Goal: Navigation & Orientation: Find specific page/section

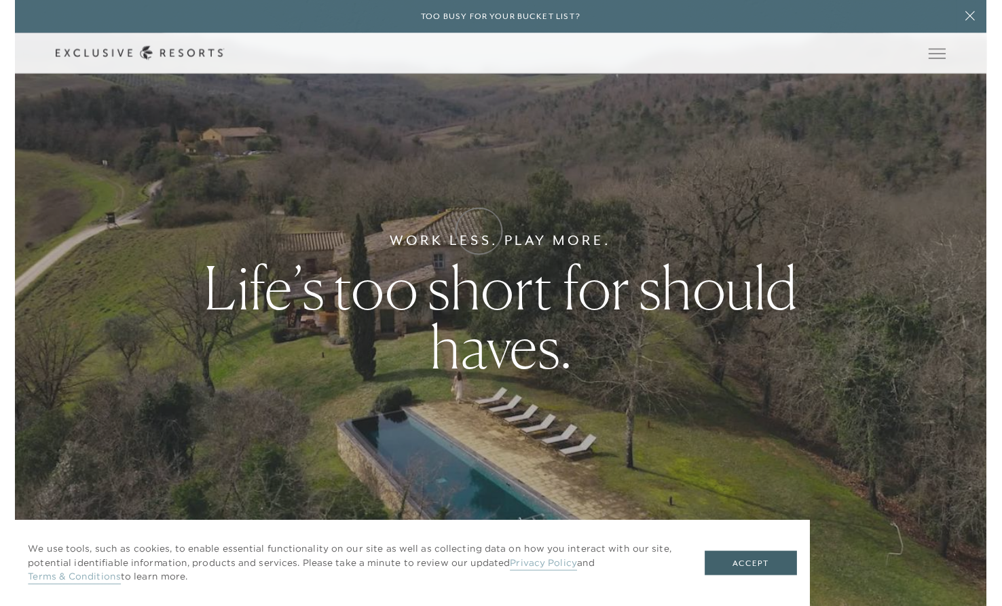
scroll to position [8, 0]
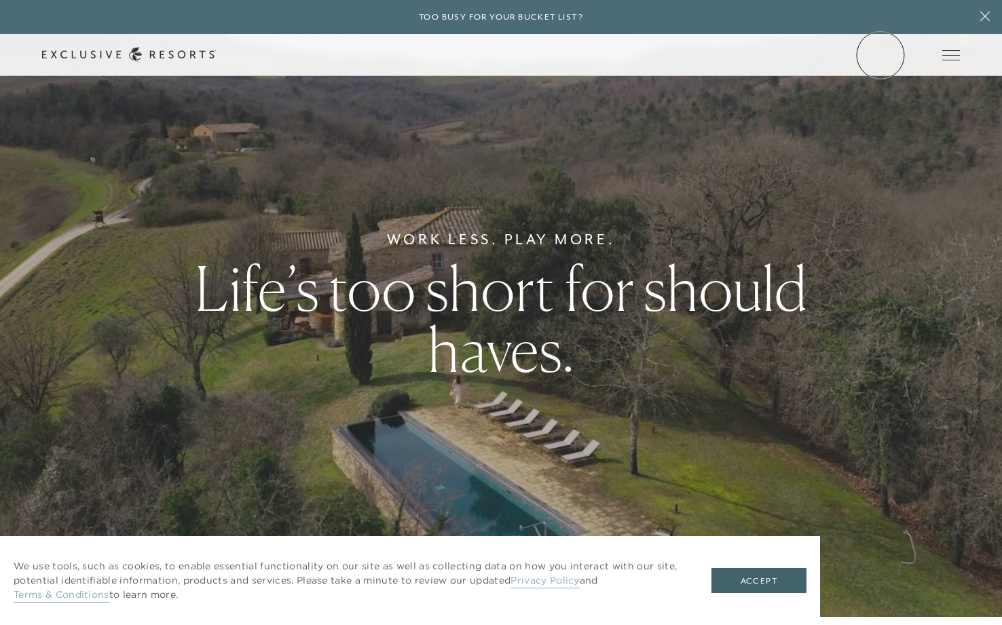
click at [0, 0] on link "Member Login" at bounding box center [0, 0] width 0 height 0
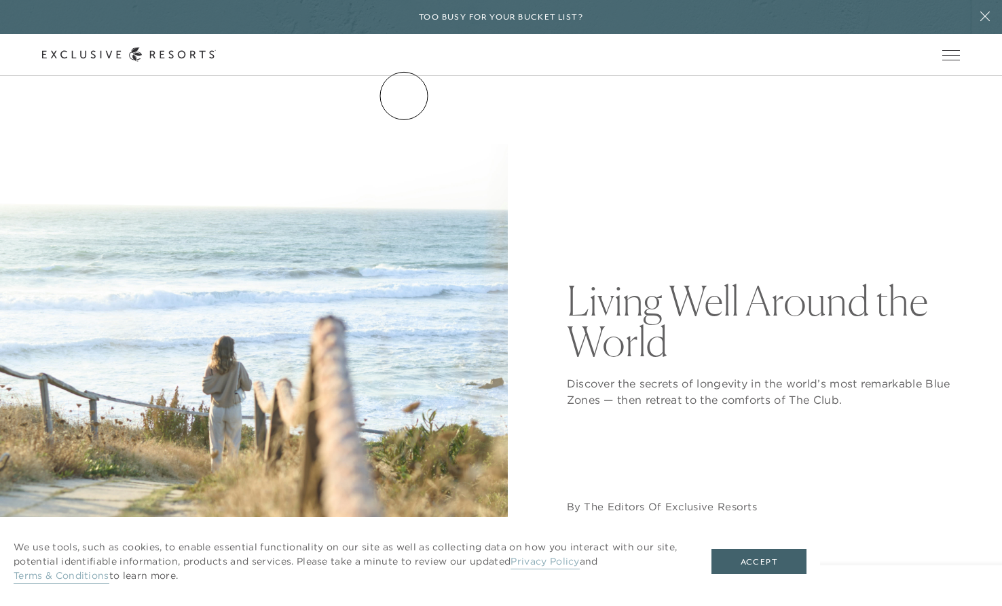
click at [0, 0] on link "The Collection" at bounding box center [0, 0] width 0 height 0
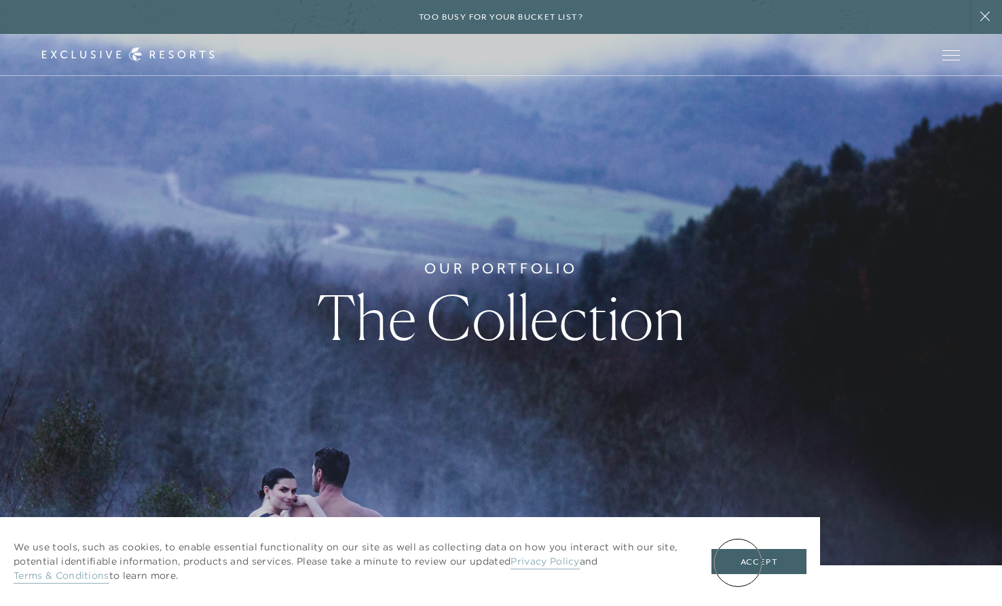
click at [738, 563] on button "Accept" at bounding box center [758, 562] width 95 height 26
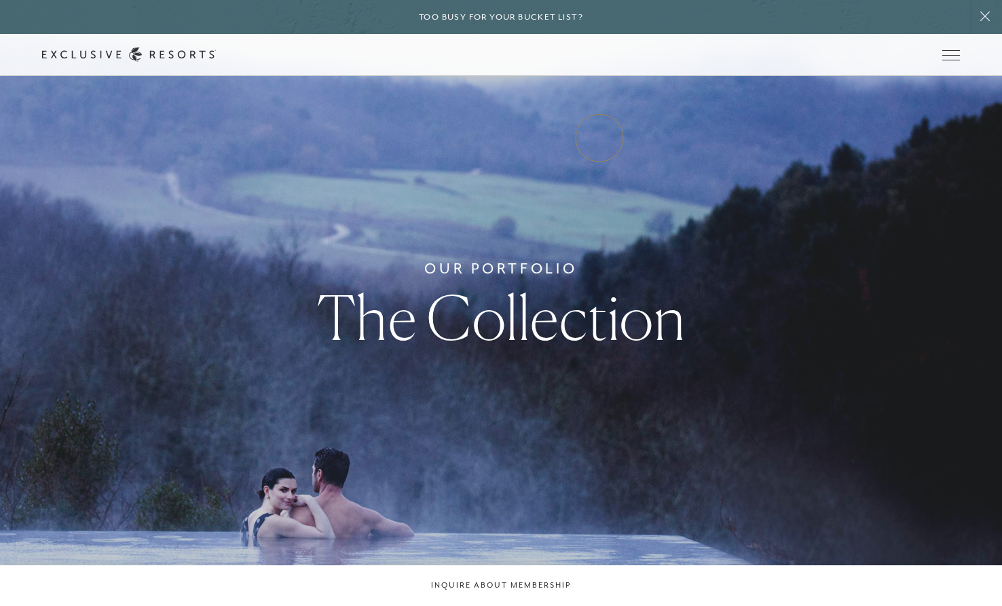
click at [0, 0] on link "Experience Collection" at bounding box center [0, 0] width 0 height 0
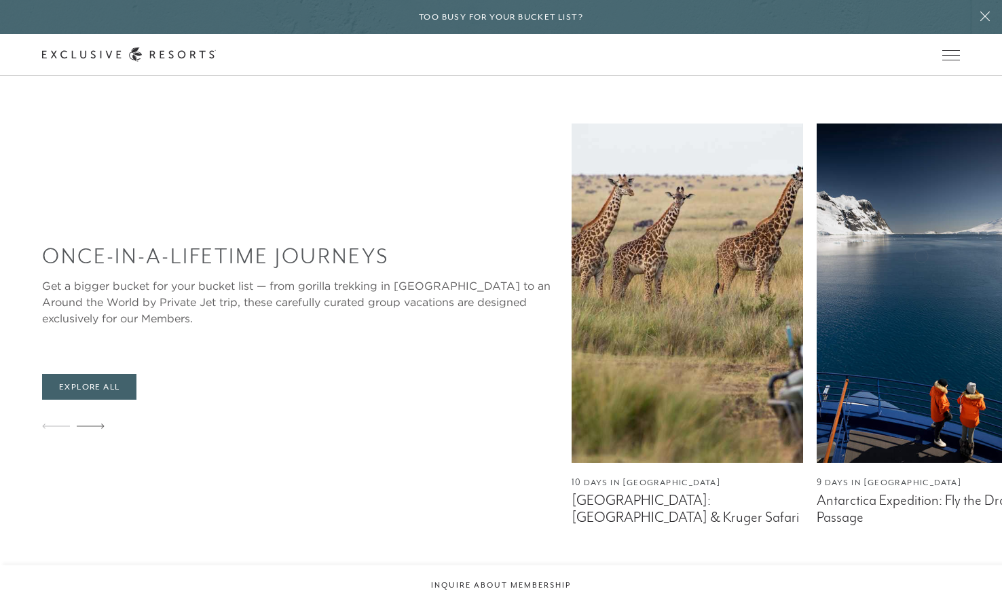
scroll to position [764, 0]
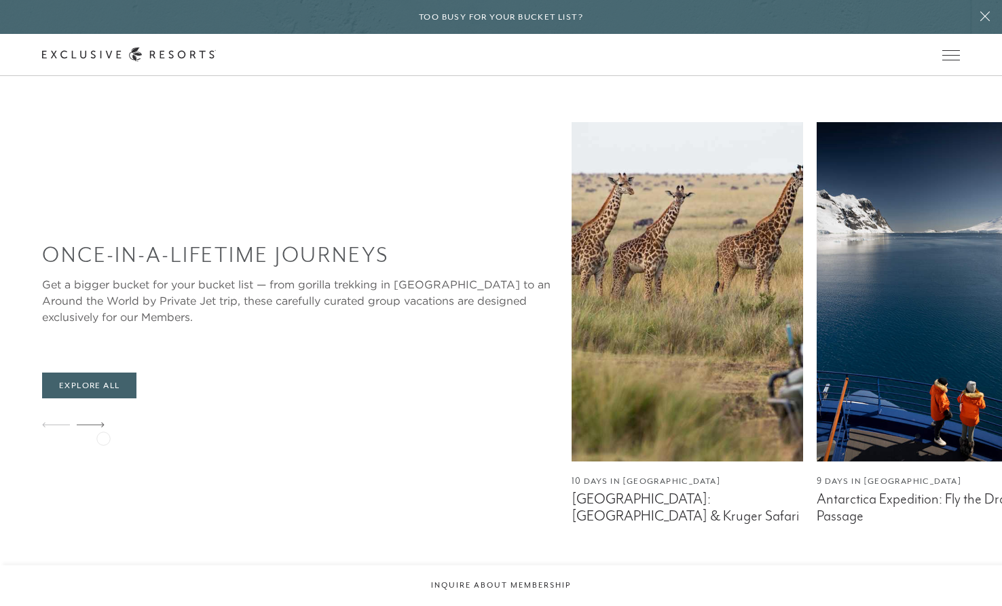
click at [103, 427] on icon at bounding box center [91, 424] width 28 height 5
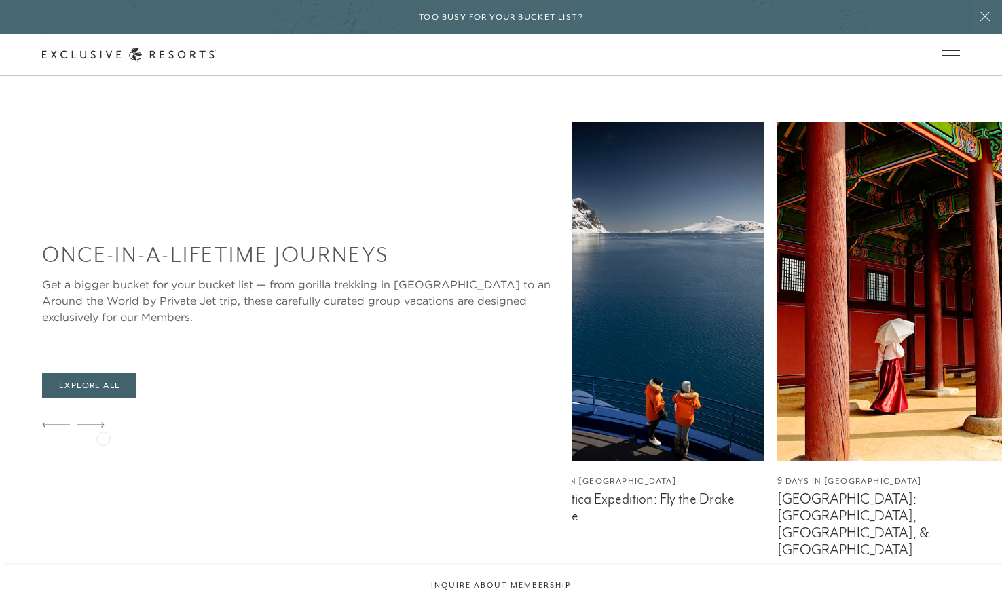
click at [103, 427] on icon at bounding box center [91, 424] width 28 height 5
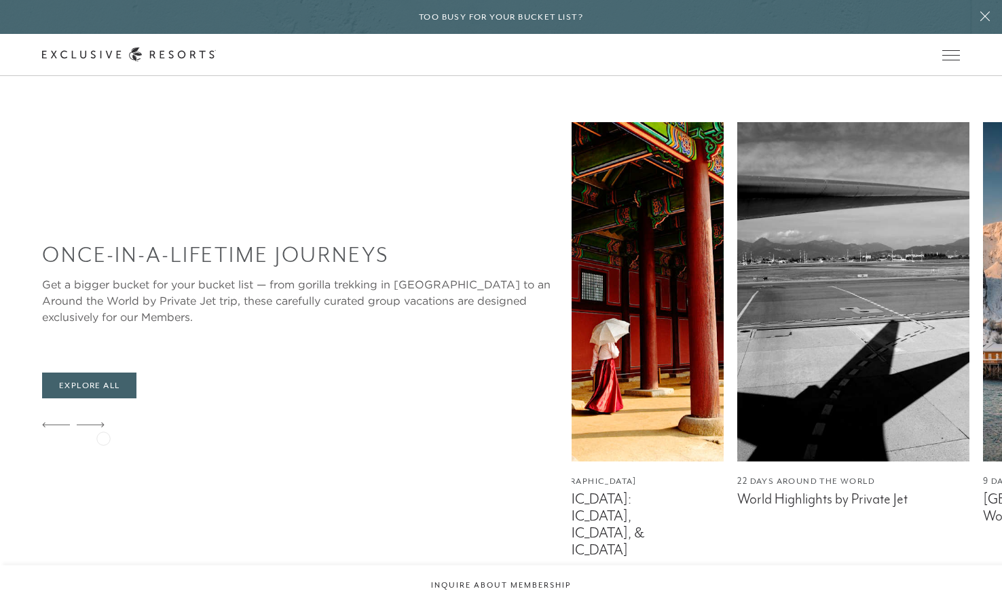
click at [103, 427] on icon at bounding box center [91, 424] width 28 height 5
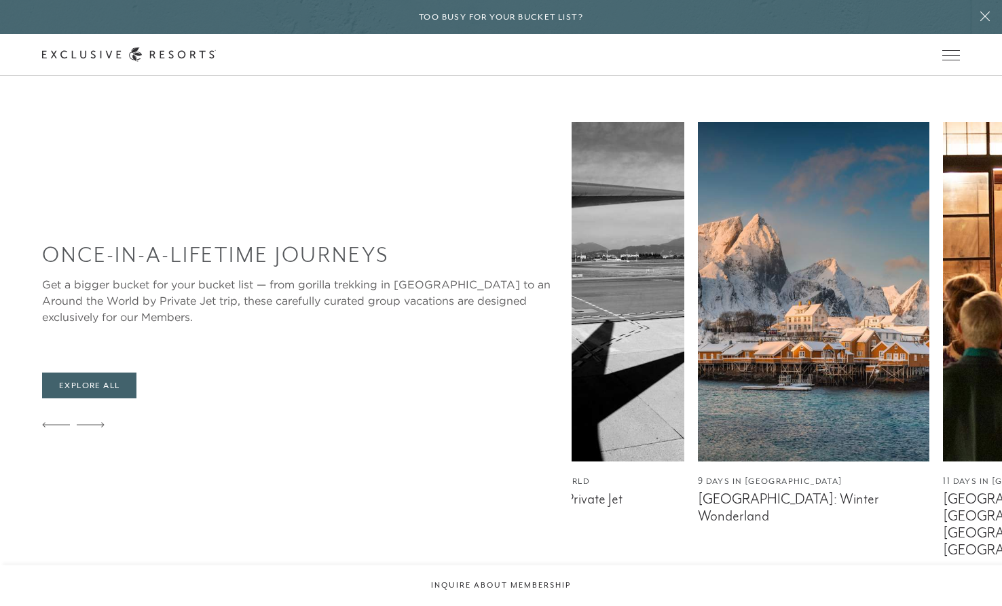
click at [103, 427] on icon at bounding box center [91, 424] width 28 height 5
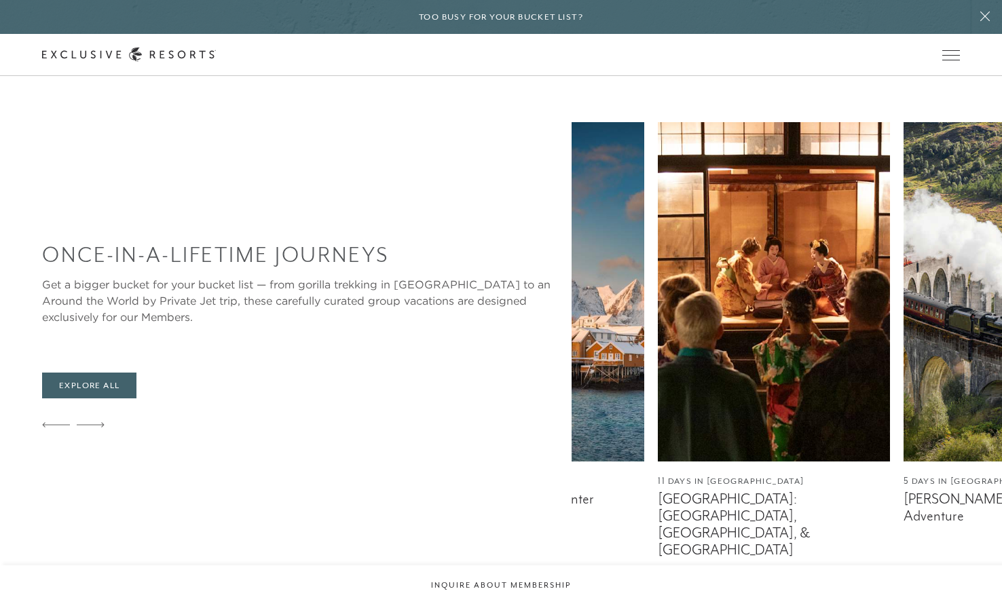
click at [103, 427] on icon at bounding box center [91, 424] width 28 height 5
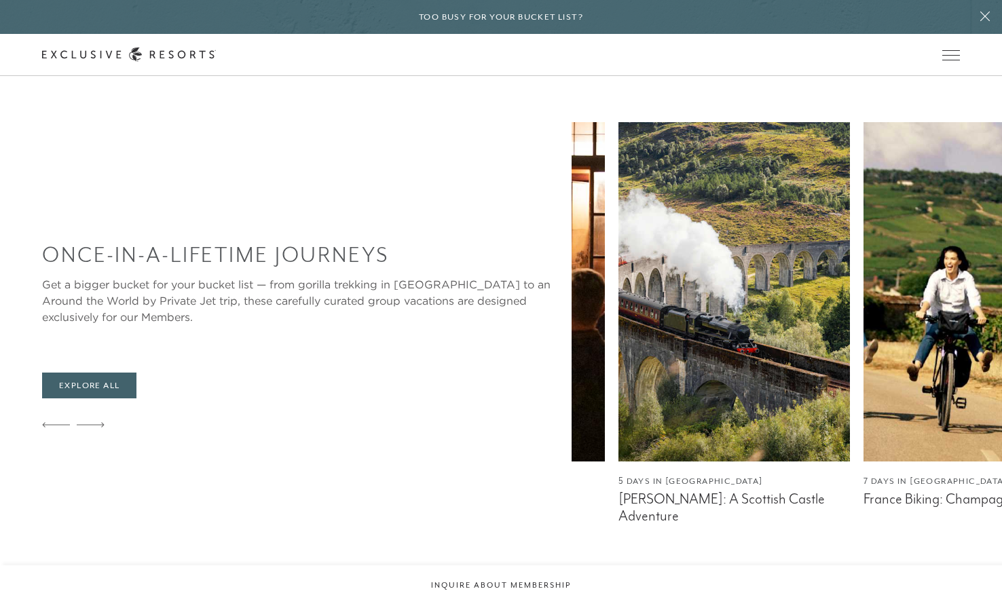
click at [103, 427] on icon at bounding box center [91, 424] width 28 height 5
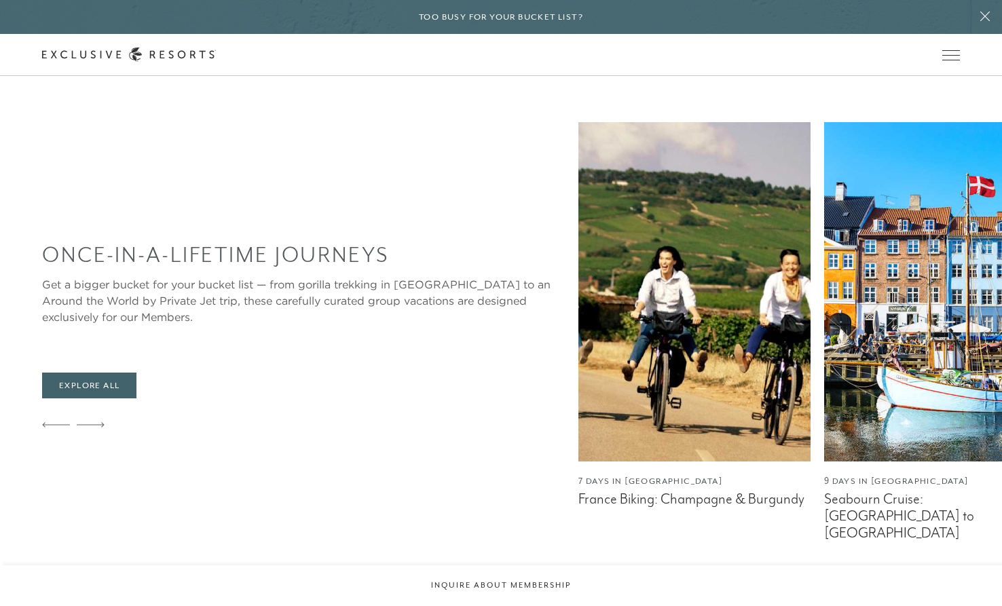
click at [103, 427] on icon at bounding box center [91, 424] width 28 height 5
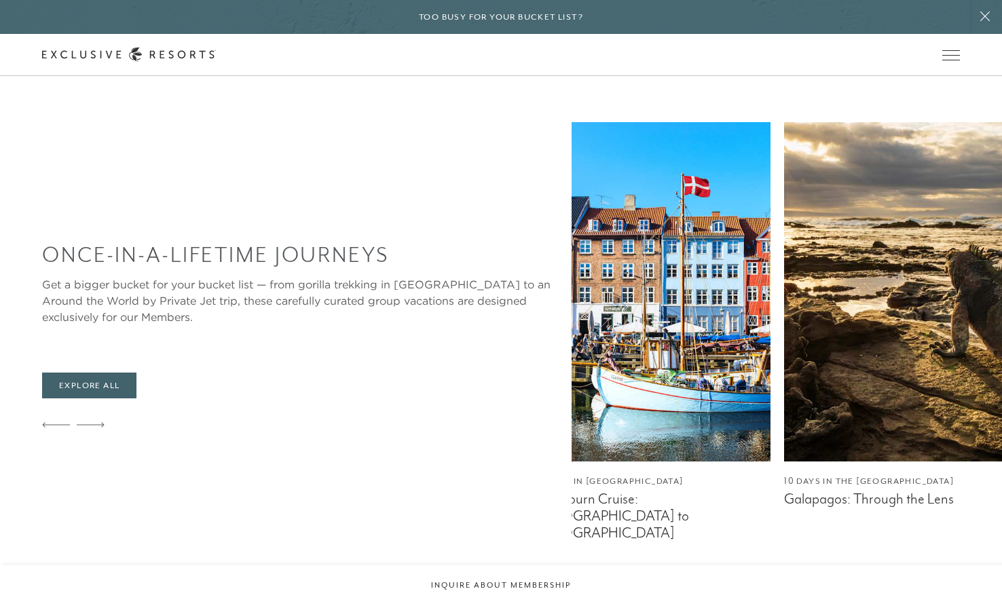
click at [103, 427] on icon at bounding box center [91, 424] width 28 height 5
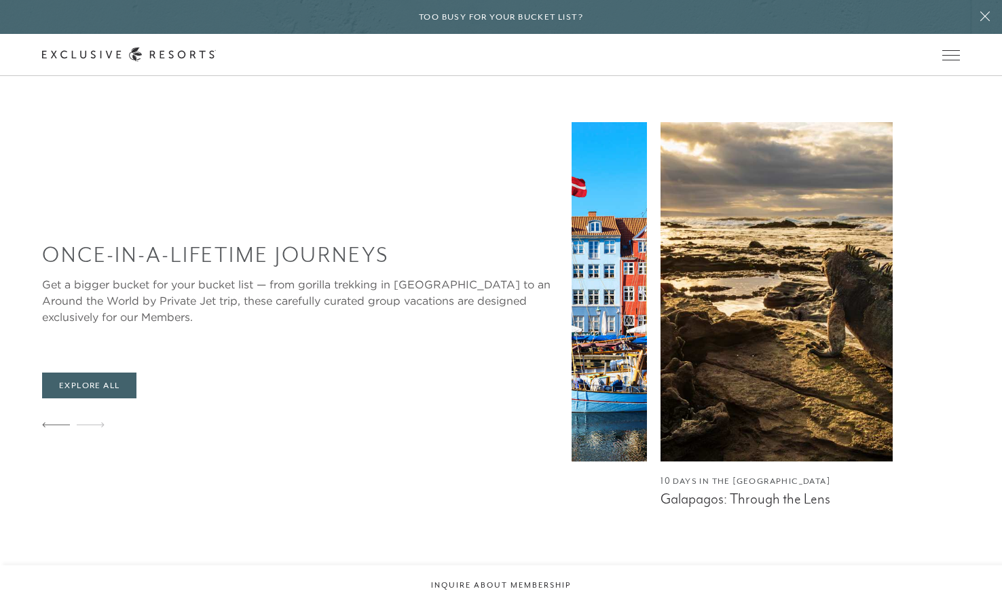
click at [103, 427] on icon at bounding box center [91, 424] width 28 height 5
click at [43, 428] on icon at bounding box center [56, 424] width 28 height 5
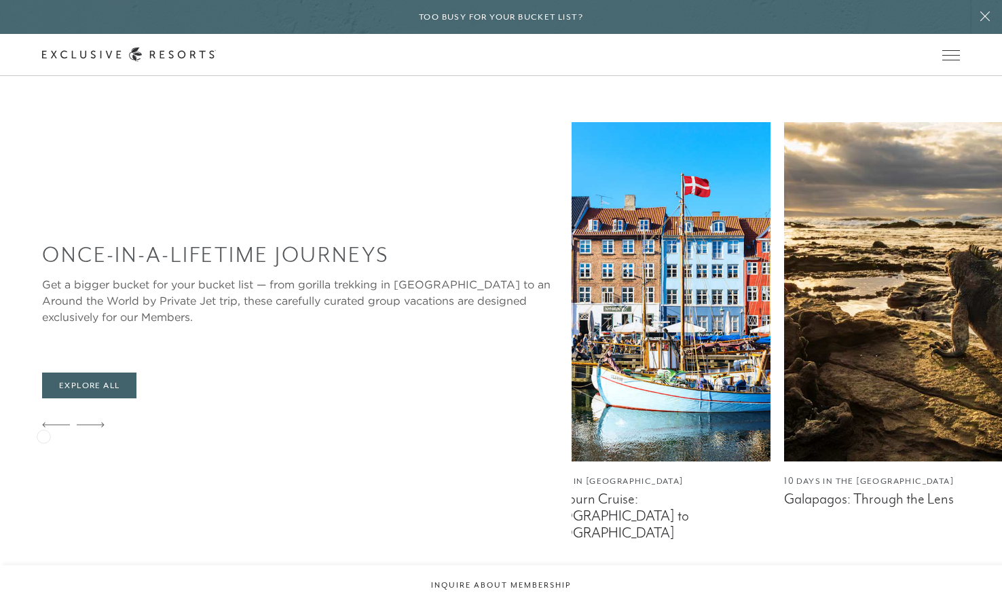
click at [43, 428] on icon at bounding box center [56, 424] width 28 height 5
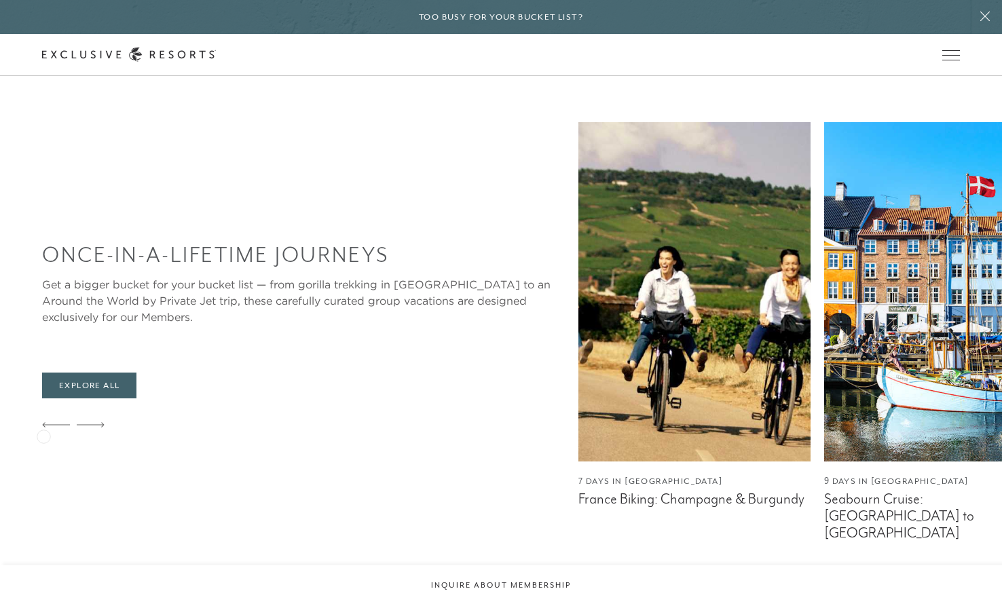
click at [43, 428] on icon at bounding box center [56, 424] width 28 height 5
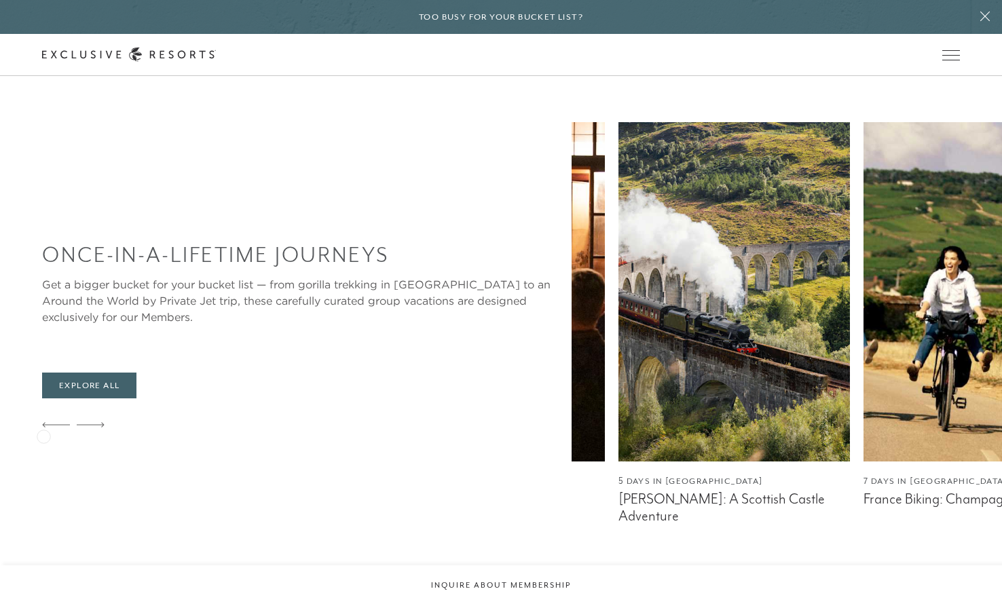
click at [43, 428] on icon at bounding box center [56, 424] width 28 height 5
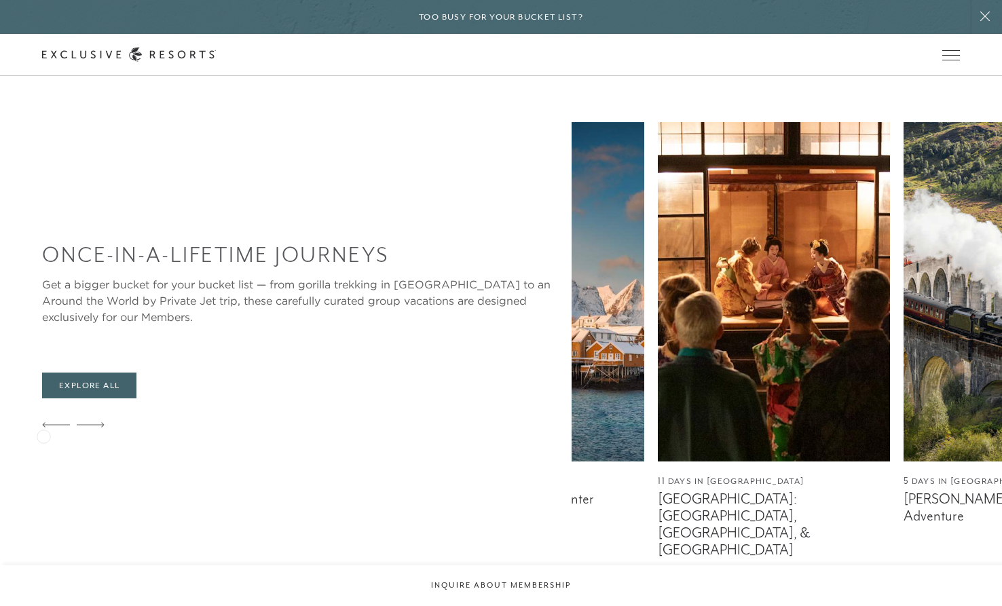
click at [43, 428] on icon at bounding box center [56, 424] width 28 height 5
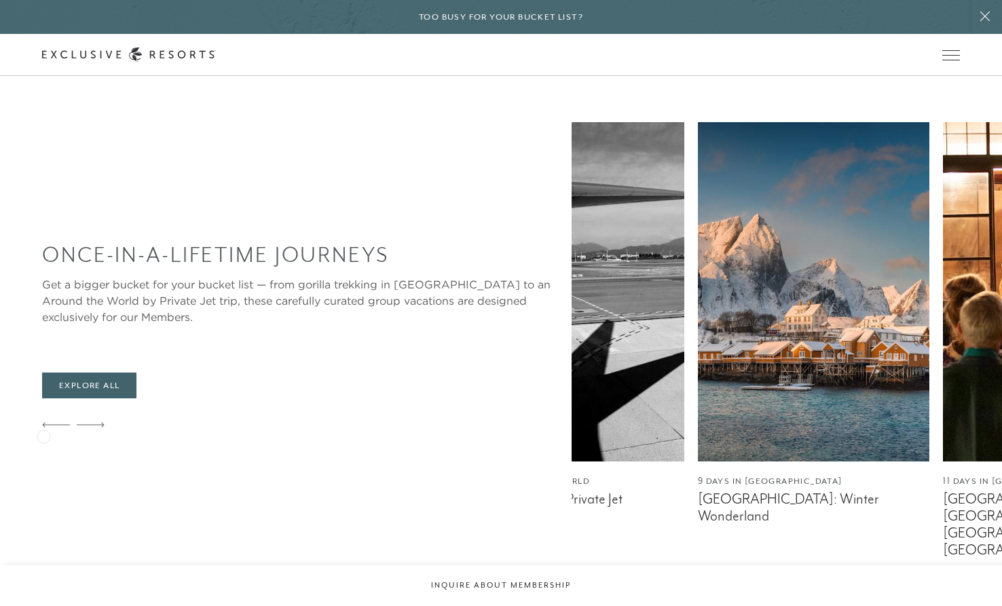
click at [43, 428] on icon at bounding box center [56, 424] width 28 height 5
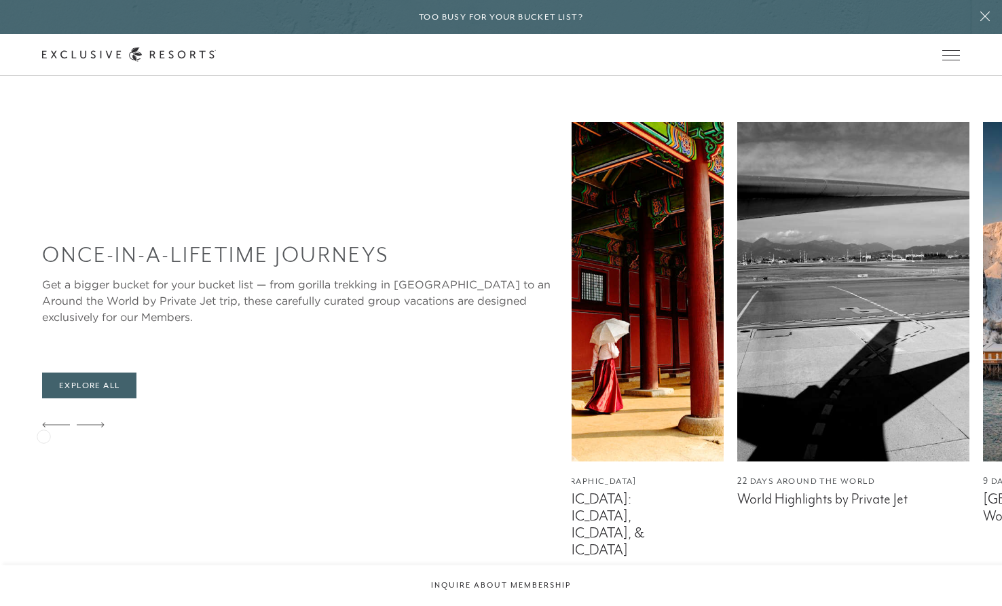
click at [43, 428] on icon at bounding box center [56, 424] width 28 height 5
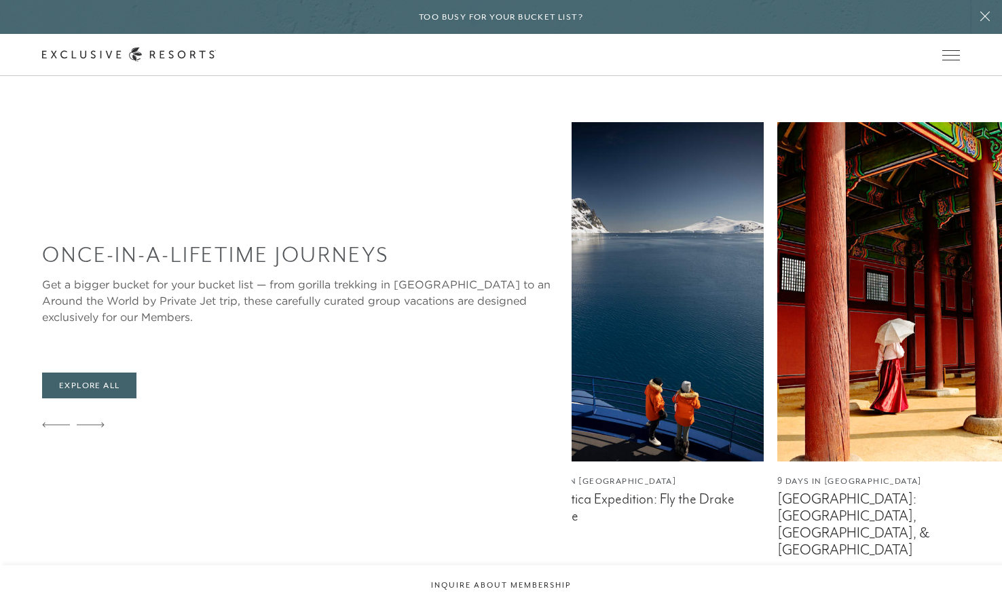
click at [43, 428] on icon at bounding box center [56, 424] width 28 height 5
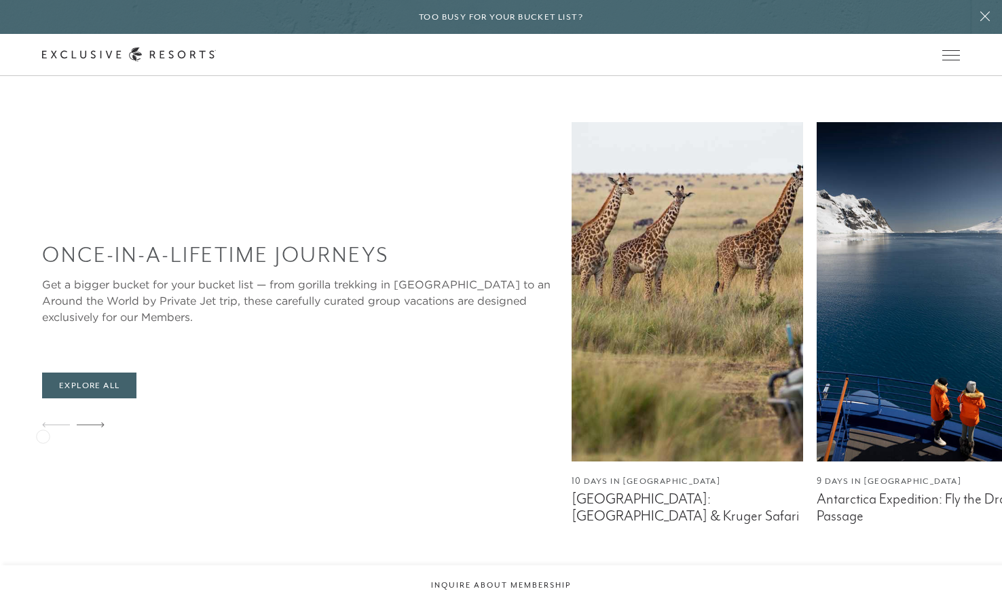
click at [43, 428] on icon at bounding box center [56, 424] width 28 height 5
click at [0, 0] on link "Residence Collection" at bounding box center [0, 0] width 0 height 0
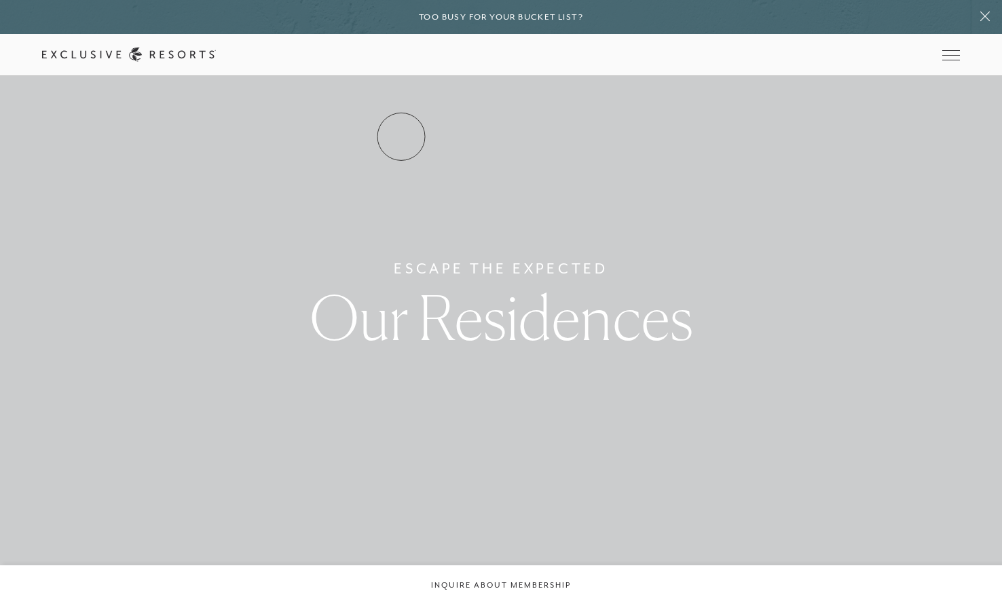
click at [0, 0] on link "Residence Collection" at bounding box center [0, 0] width 0 height 0
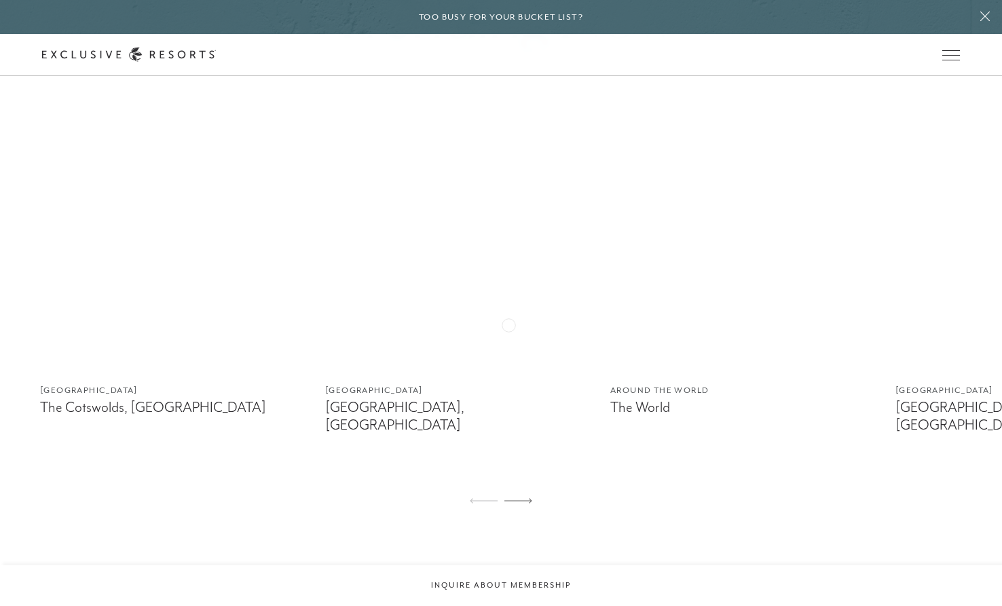
scroll to position [882, 0]
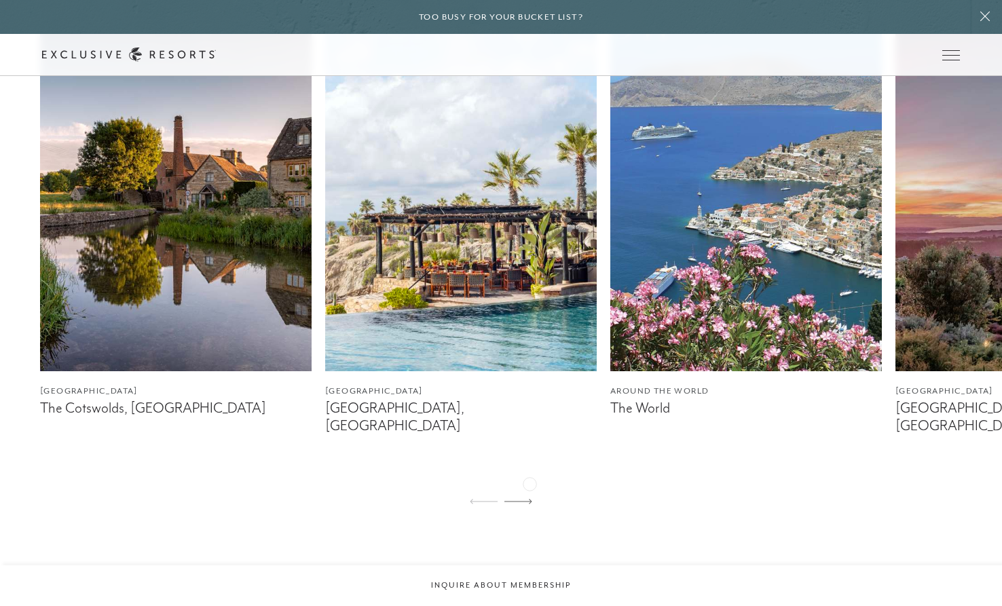
click at [529, 499] on icon at bounding box center [518, 501] width 28 height 5
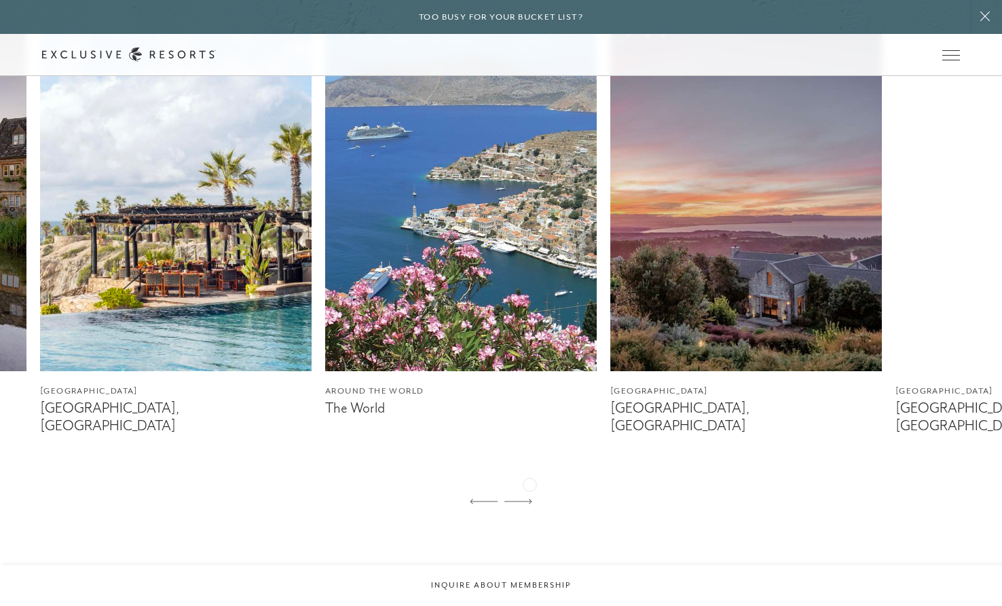
click at [529, 499] on icon at bounding box center [518, 501] width 28 height 5
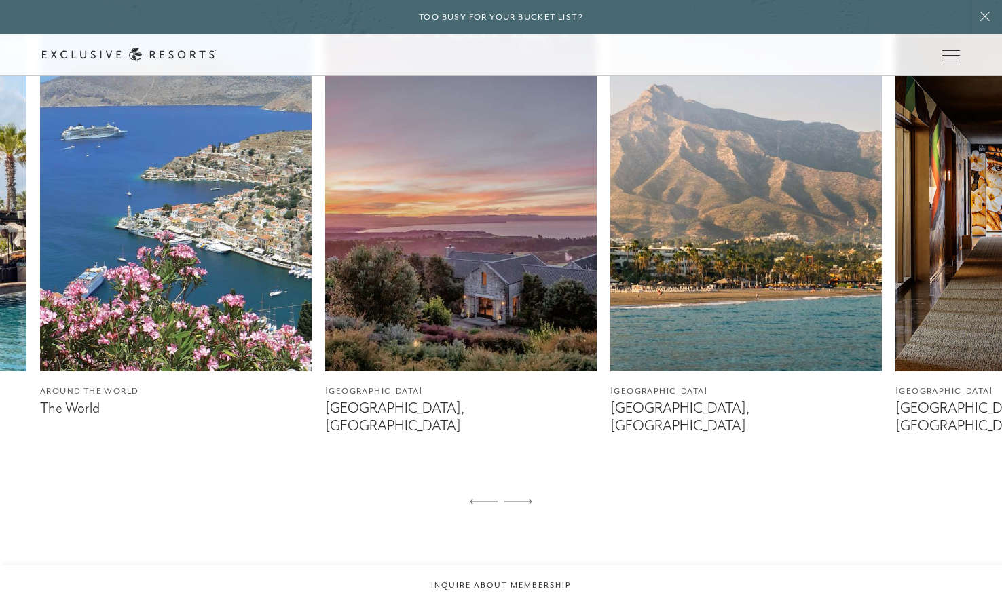
click at [529, 499] on icon at bounding box center [518, 501] width 28 height 5
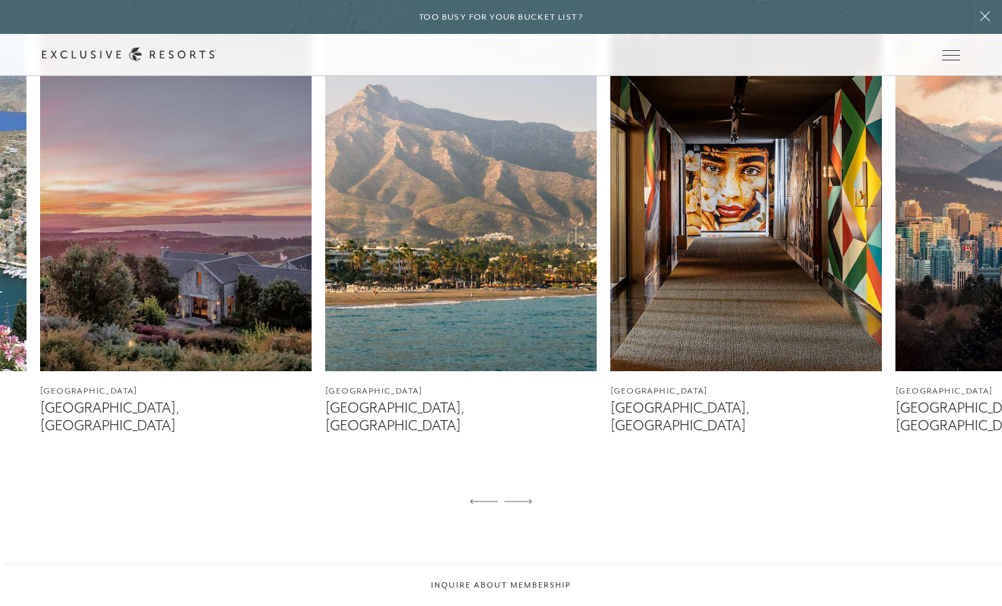
click at [529, 499] on icon at bounding box center [518, 501] width 28 height 5
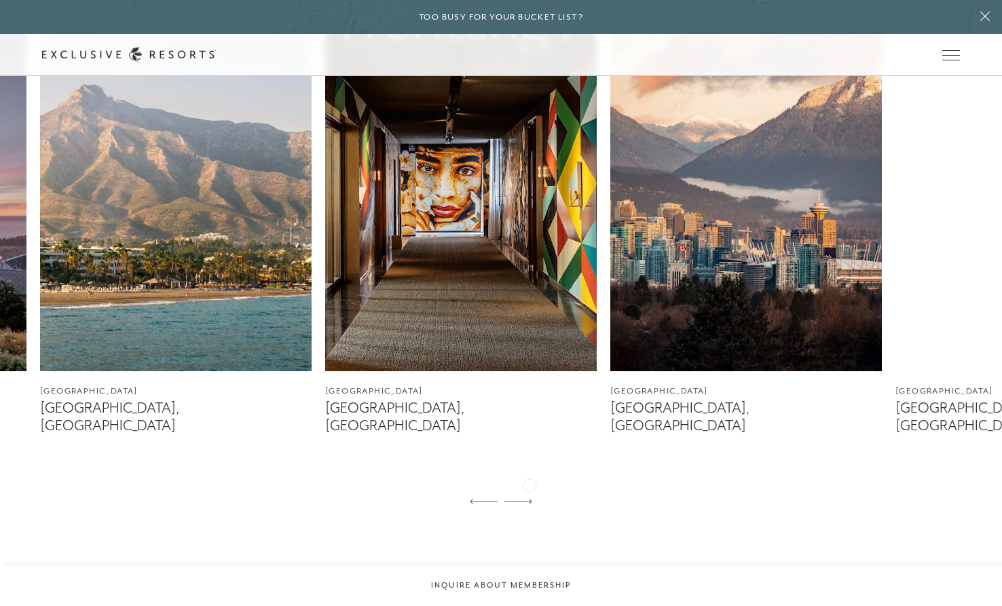
click at [529, 499] on icon at bounding box center [518, 501] width 28 height 5
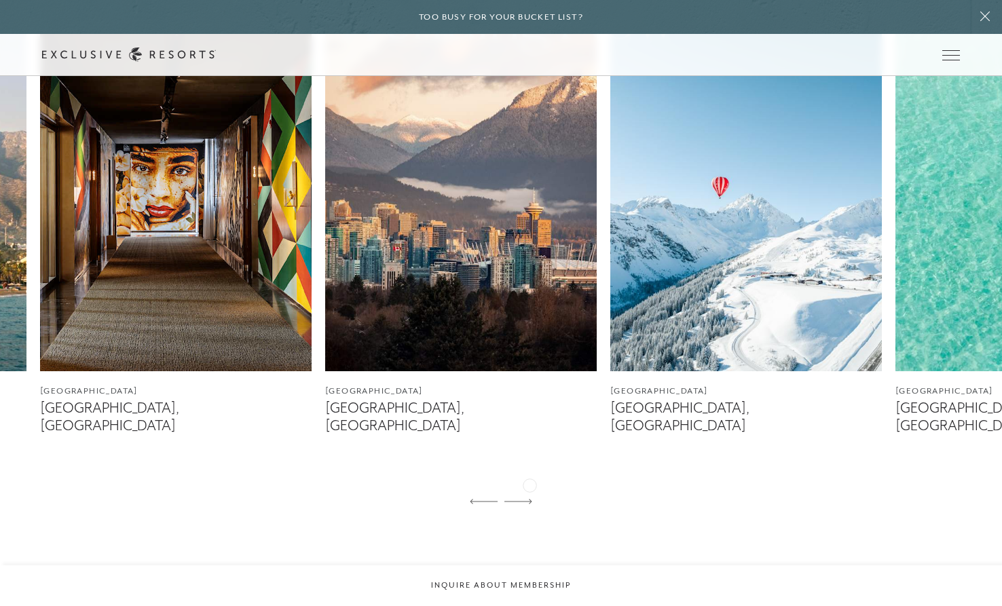
click at [529, 499] on icon at bounding box center [518, 501] width 28 height 5
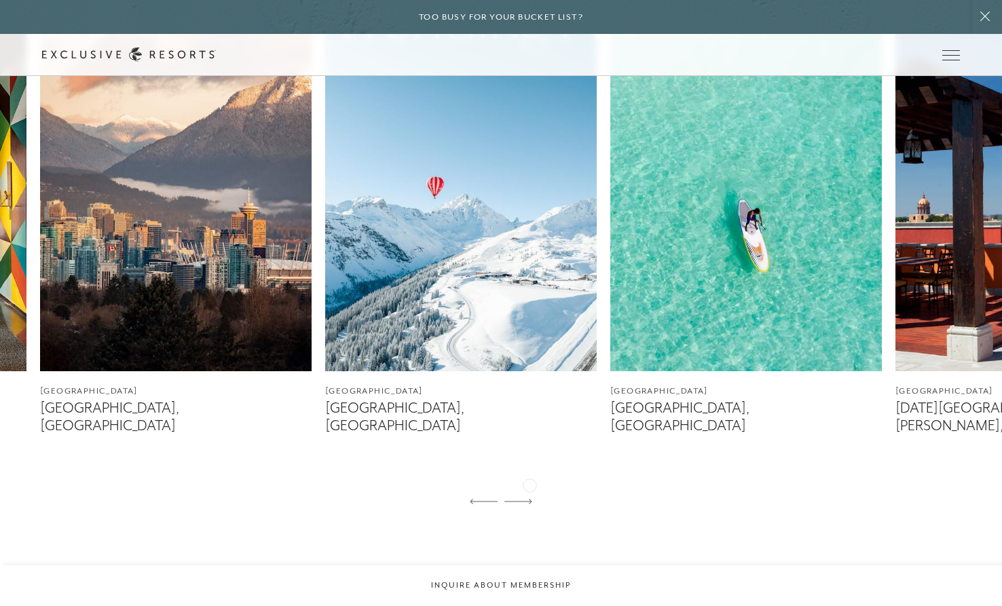
click at [529, 499] on icon at bounding box center [518, 501] width 28 height 5
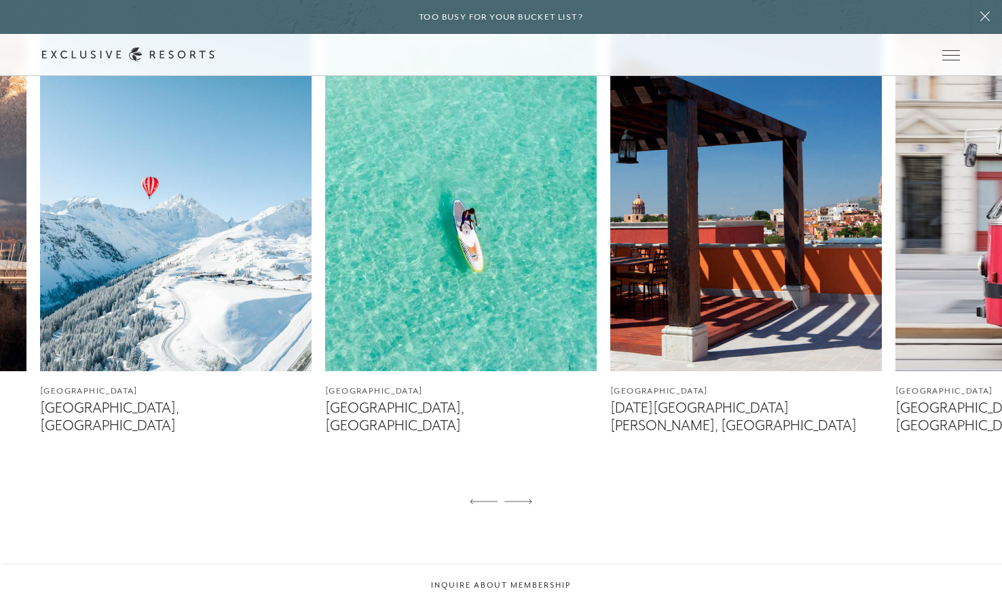
click at [529, 499] on icon at bounding box center [518, 501] width 28 height 5
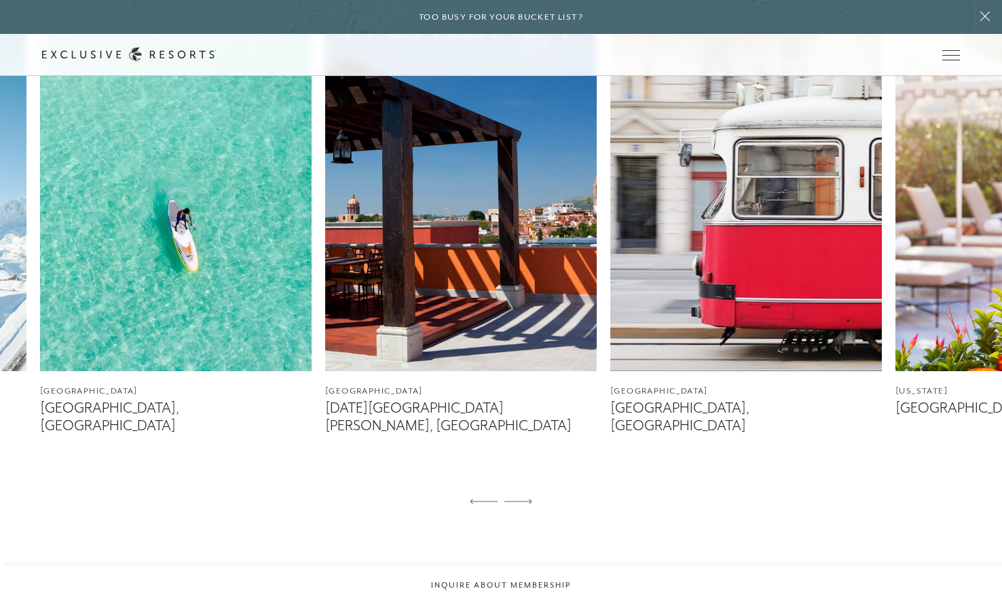
click at [529, 499] on icon at bounding box center [518, 501] width 28 height 5
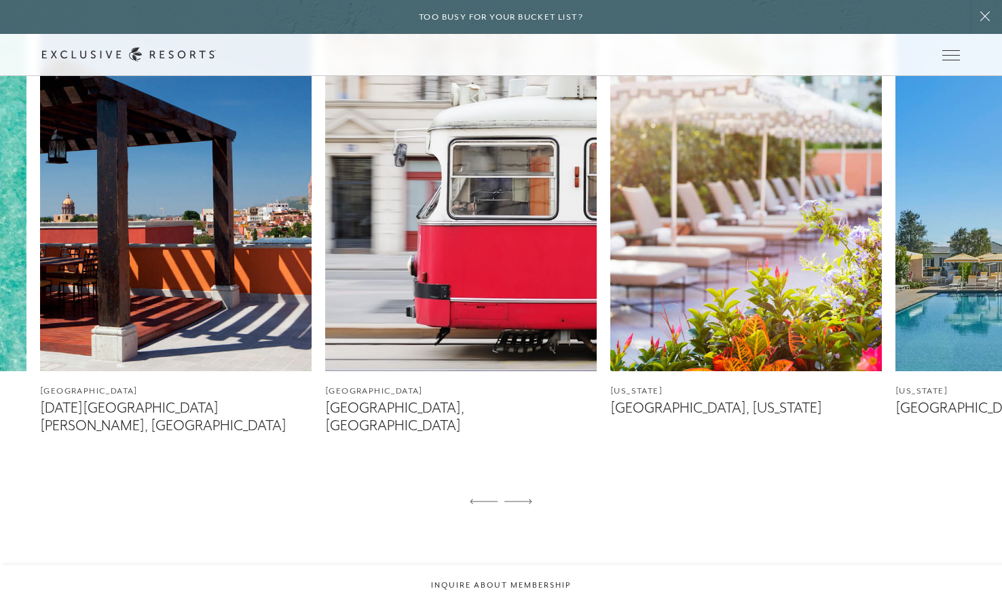
click at [529, 499] on icon at bounding box center [518, 501] width 28 height 5
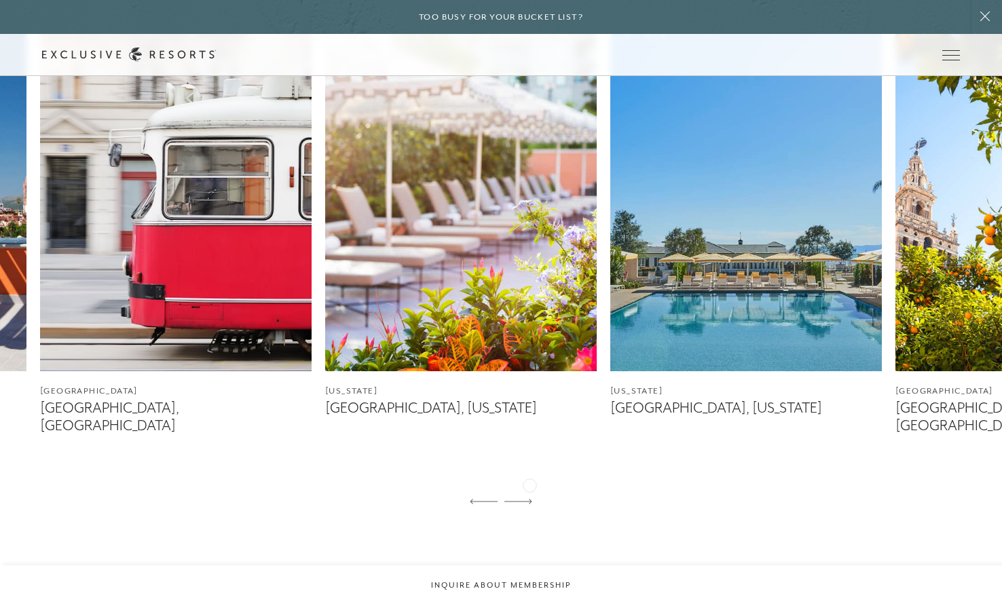
click at [529, 499] on icon at bounding box center [518, 501] width 28 height 5
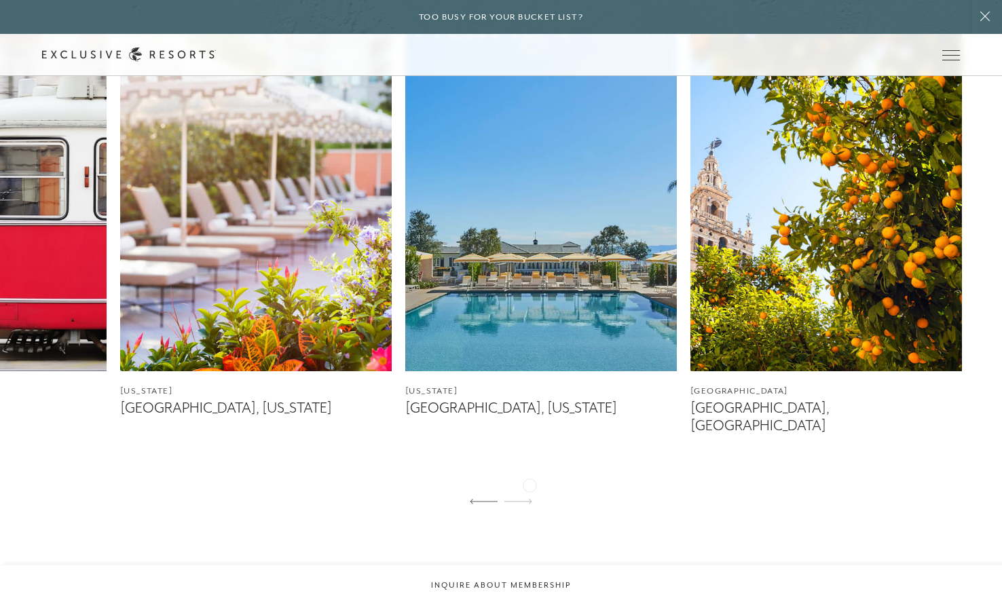
click at [529, 499] on icon at bounding box center [518, 501] width 28 height 5
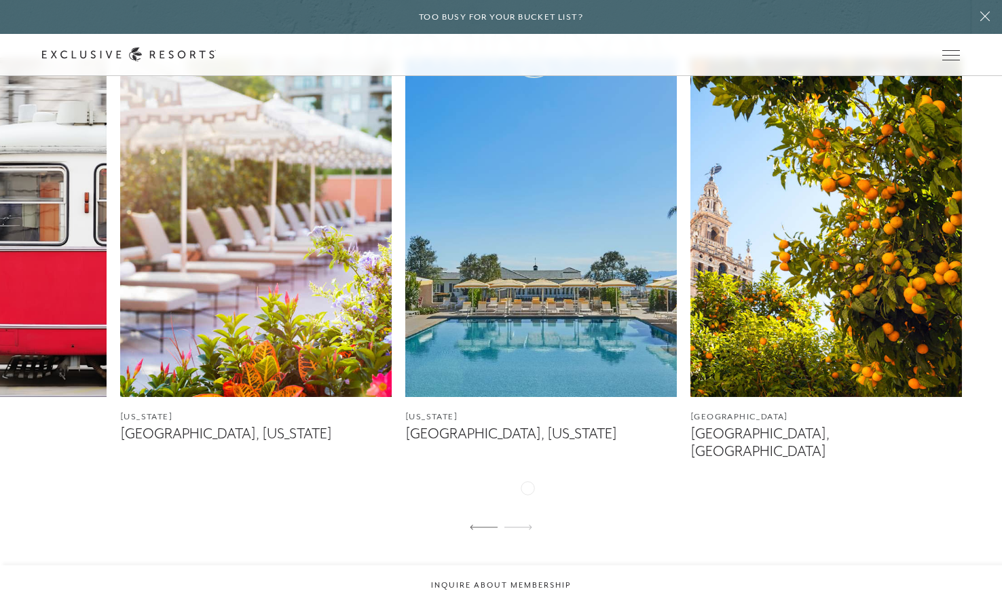
scroll to position [855, 0]
click at [0, 0] on link "Community" at bounding box center [0, 0] width 0 height 0
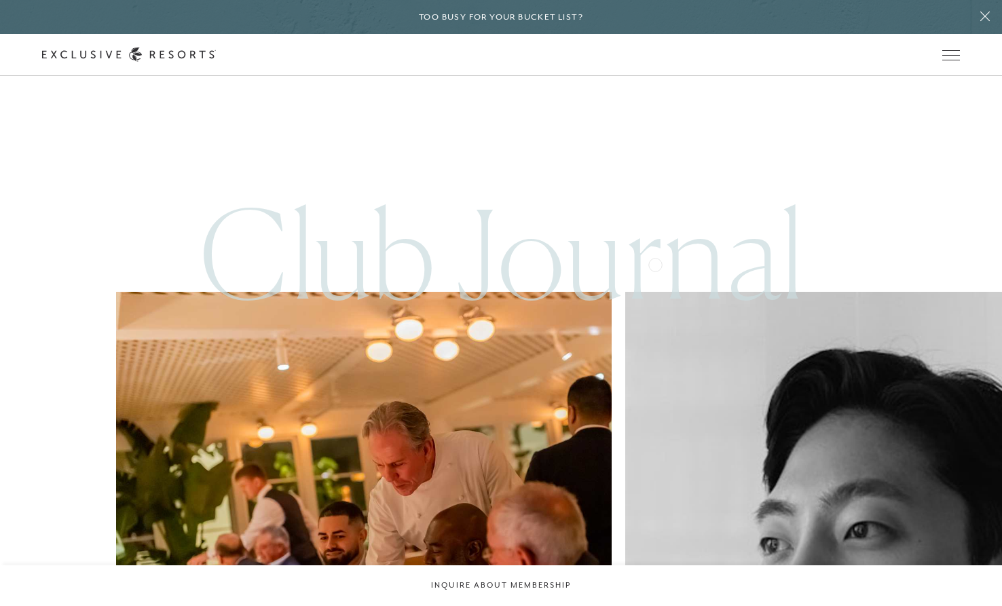
scroll to position [3039, 0]
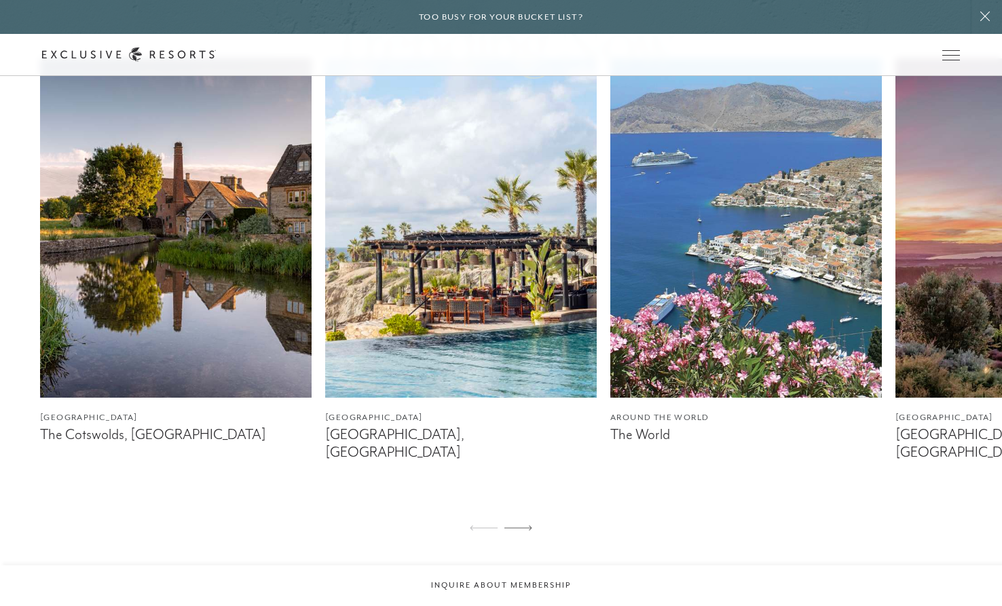
scroll to position [764, 0]
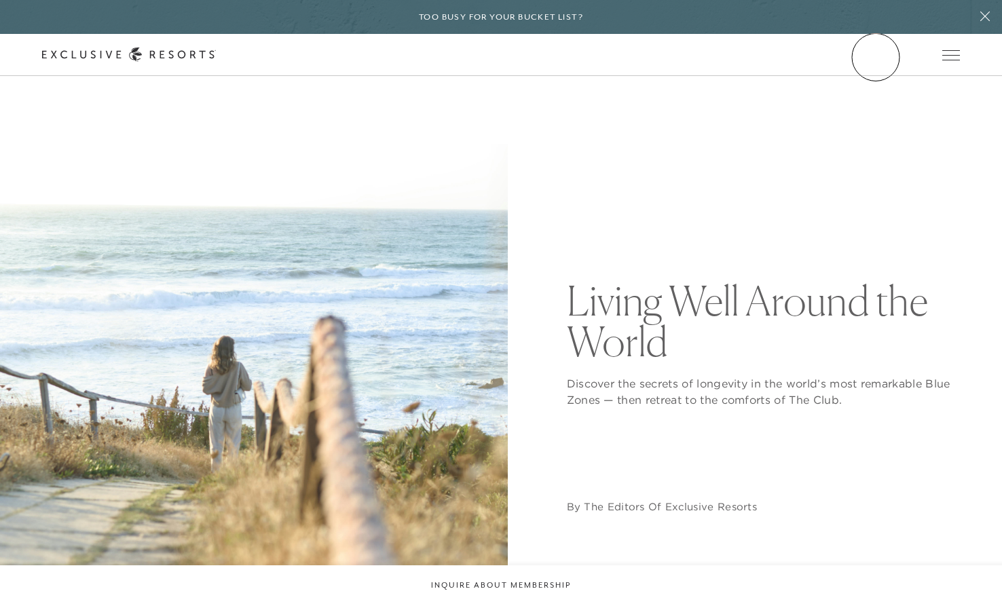
click at [0, 0] on link "Member Login" at bounding box center [0, 0] width 0 height 0
